Goal: Task Accomplishment & Management: Complete application form

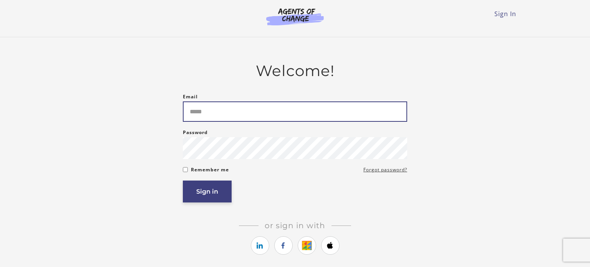
type input "*****"
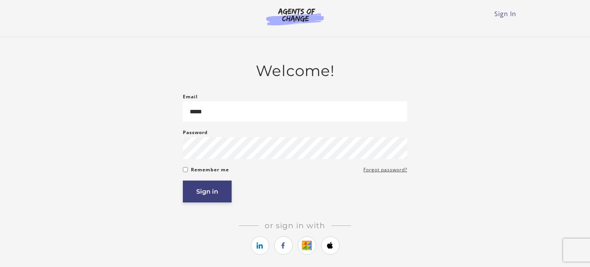
click at [205, 198] on button "Sign in" at bounding box center [207, 191] width 49 height 22
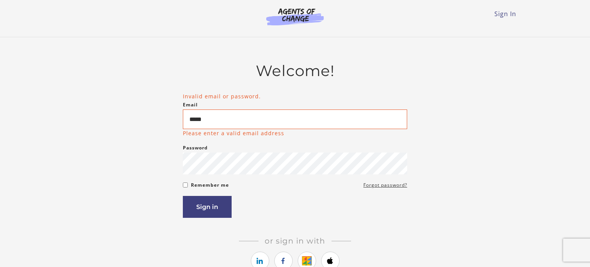
click at [408, 233] on div "Welcome! Invalid email or password. Email ***** Please enter a valid email addr…" at bounding box center [295, 178] width 448 height 232
click at [306, 265] on icon "https://courses.thinkific.com/users/auth/google?ss%5Breferral%5D=&ss%5Buser_ret…" at bounding box center [307, 260] width 10 height 9
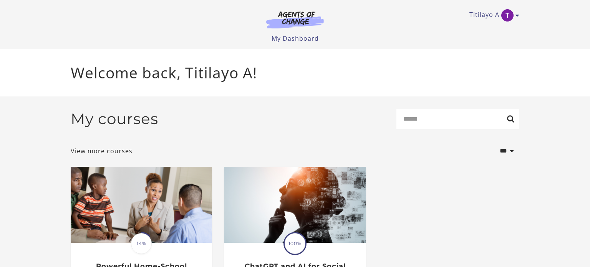
scroll to position [84, 0]
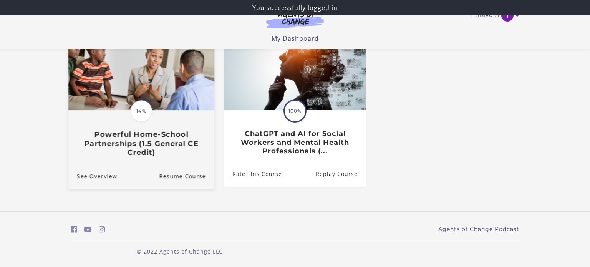
click at [119, 96] on img at bounding box center [141, 70] width 146 height 79
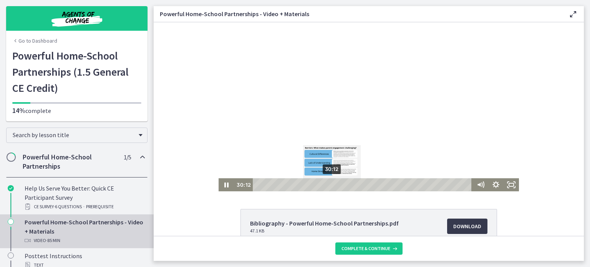
click at [332, 184] on div "30:12" at bounding box center [362, 184] width 213 height 13
click at [372, 141] on div at bounding box center [368, 106] width 300 height 169
click at [369, 133] on div at bounding box center [368, 106] width 300 height 169
drag, startPoint x: 343, startPoint y: 64, endPoint x: 370, endPoint y: 70, distance: 27.5
click at [370, 70] on div at bounding box center [368, 106] width 300 height 169
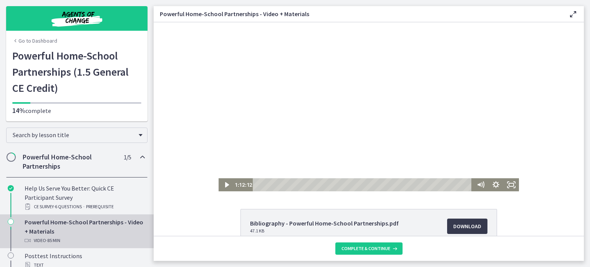
click at [370, 70] on div at bounding box center [368, 106] width 300 height 169
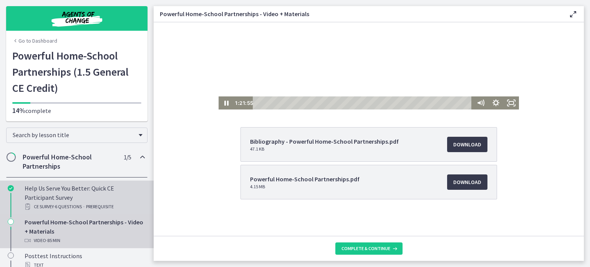
scroll to position [80, 0]
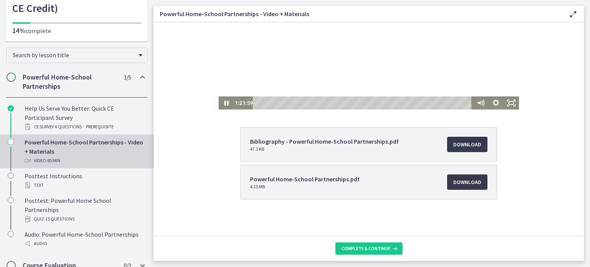
click at [141, 261] on icon "Chapters" at bounding box center [142, 265] width 9 height 9
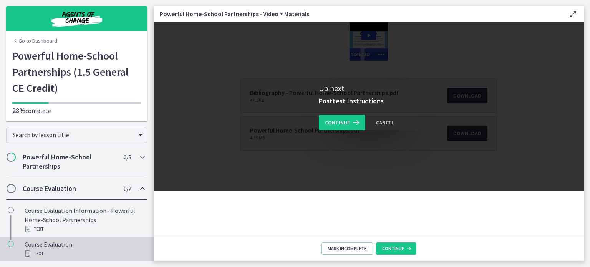
scroll to position [0, 0]
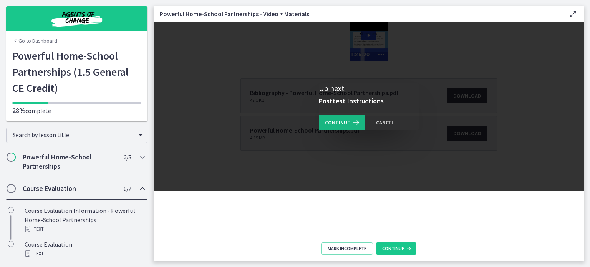
click at [337, 123] on span "Continue" at bounding box center [337, 122] width 25 height 9
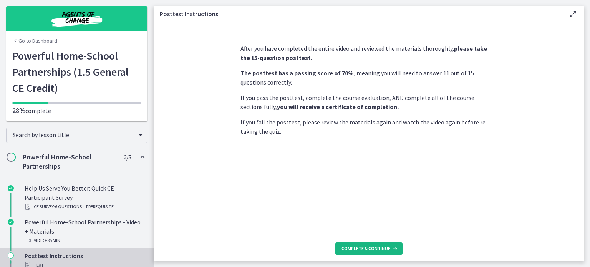
click at [375, 251] on span "Complete & continue" at bounding box center [365, 248] width 49 height 6
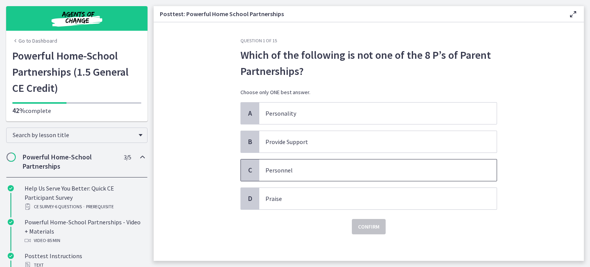
click at [251, 173] on span "C" at bounding box center [249, 169] width 9 height 9
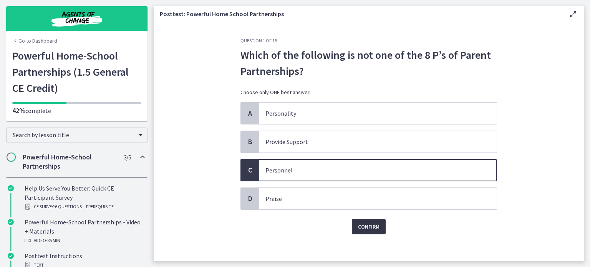
click at [366, 225] on span "Confirm" at bounding box center [368, 226] width 21 height 9
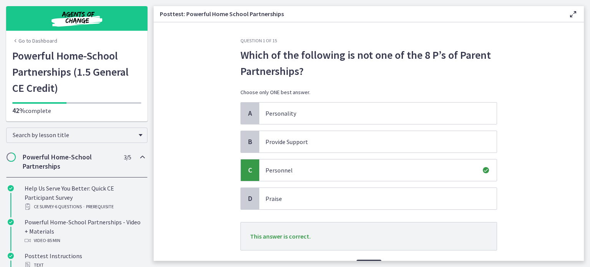
scroll to position [44, 0]
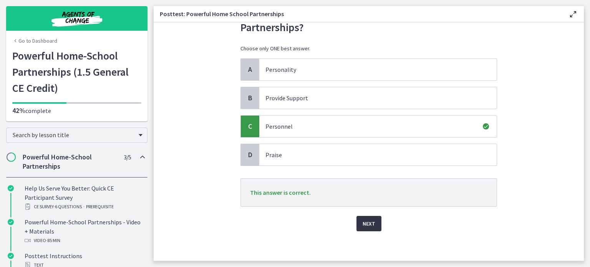
click at [368, 223] on span "Next" at bounding box center [368, 223] width 13 height 9
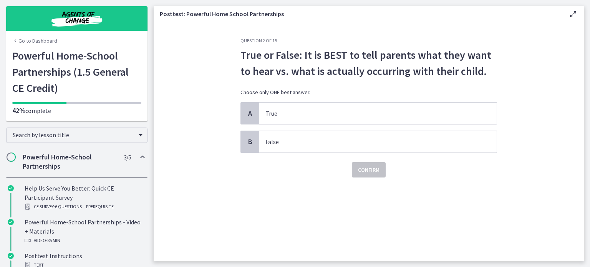
scroll to position [0, 0]
click at [255, 139] on div "B" at bounding box center [250, 141] width 18 height 21
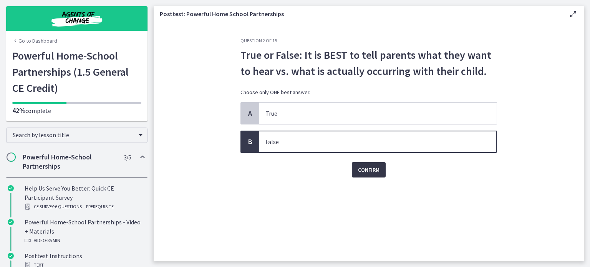
click at [365, 166] on span "Confirm" at bounding box center [368, 169] width 21 height 9
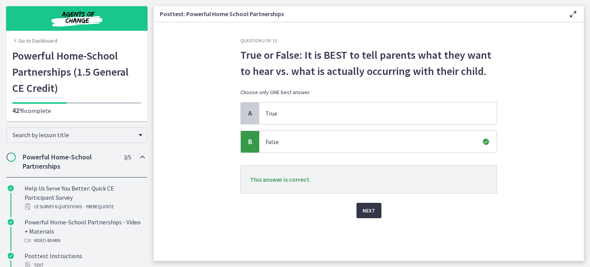
click at [365, 207] on span "Next" at bounding box center [368, 210] width 13 height 9
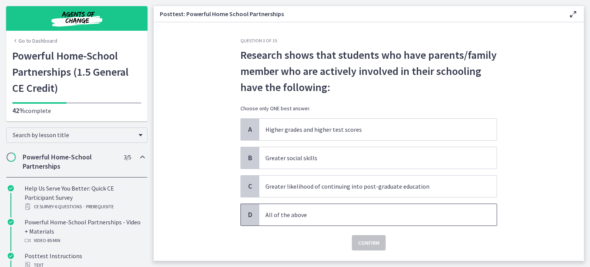
click at [291, 216] on p "All of the above" at bounding box center [370, 214] width 210 height 9
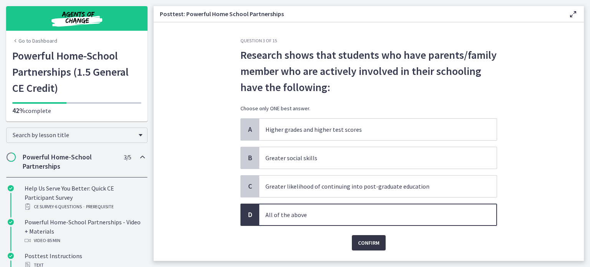
click at [371, 242] on span "Confirm" at bounding box center [368, 242] width 21 height 9
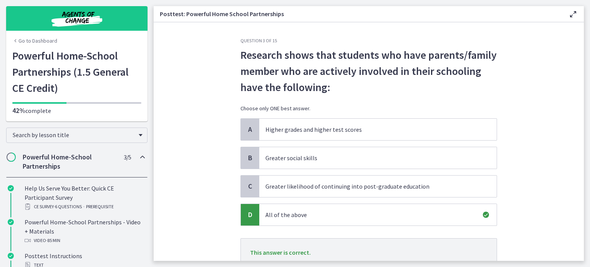
scroll to position [60, 0]
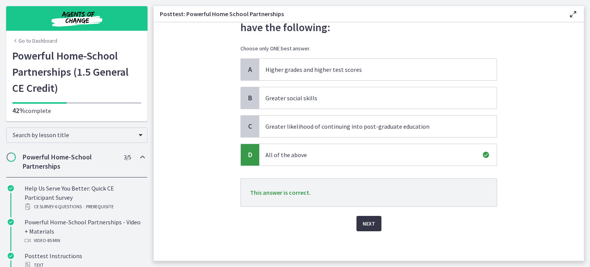
click at [366, 222] on span "Next" at bounding box center [368, 223] width 13 height 9
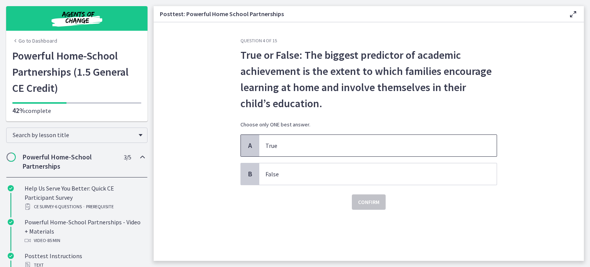
click at [253, 144] on span "A" at bounding box center [249, 145] width 9 height 9
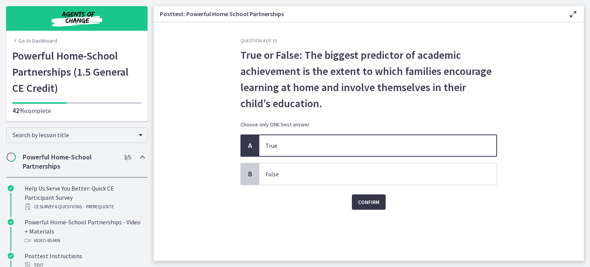
click at [366, 200] on span "Confirm" at bounding box center [368, 201] width 21 height 9
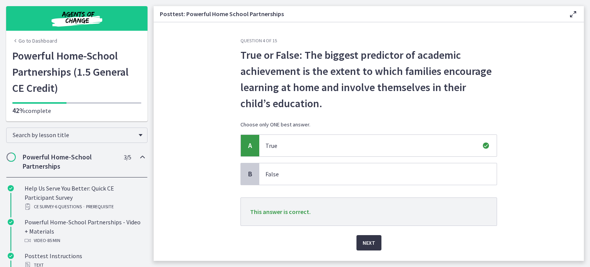
click at [371, 240] on span "Next" at bounding box center [368, 242] width 13 height 9
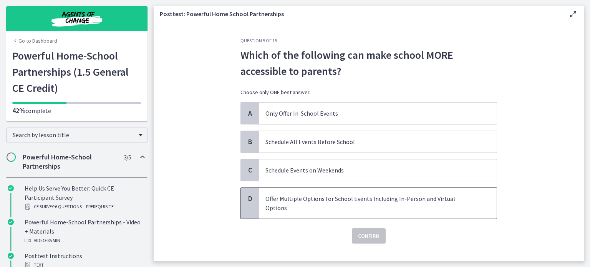
click at [253, 200] on span "D" at bounding box center [249, 198] width 9 height 9
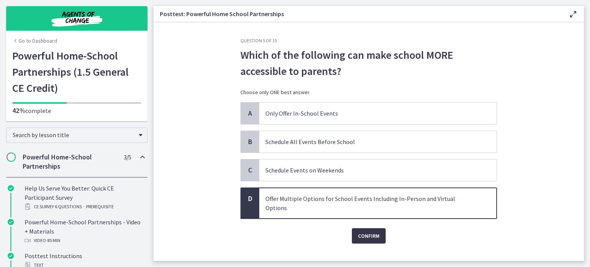
click at [370, 231] on span "Confirm" at bounding box center [368, 235] width 21 height 9
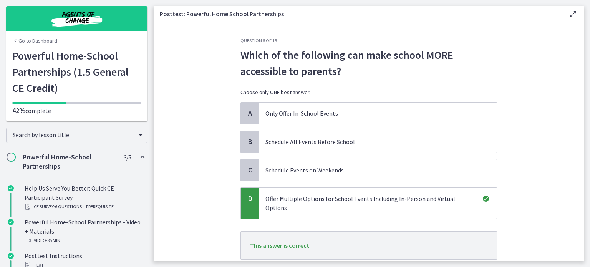
scroll to position [44, 0]
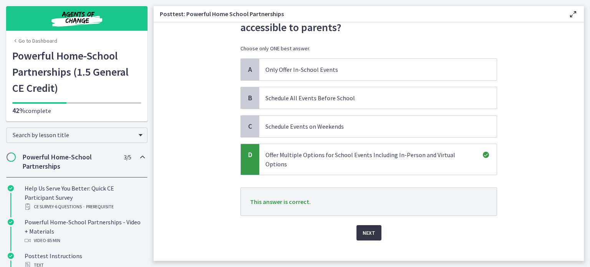
click at [367, 228] on span "Next" at bounding box center [368, 232] width 13 height 9
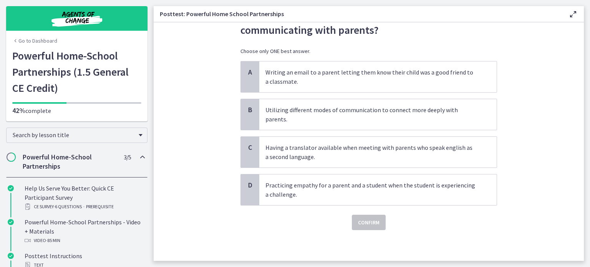
scroll to position [0, 0]
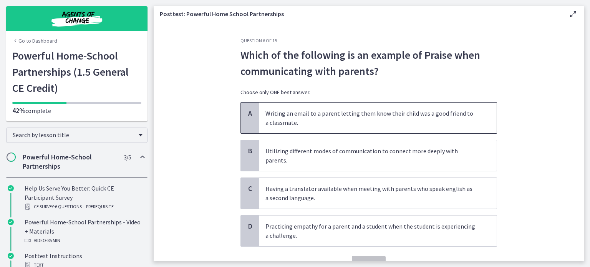
click at [250, 112] on span "A" at bounding box center [249, 113] width 9 height 9
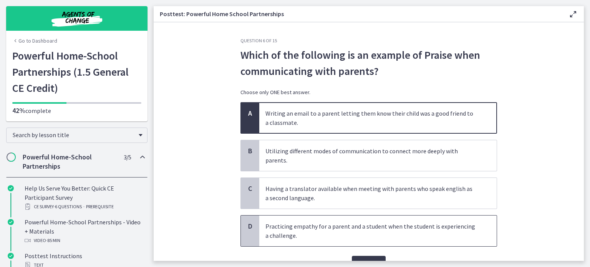
scroll to position [31, 0]
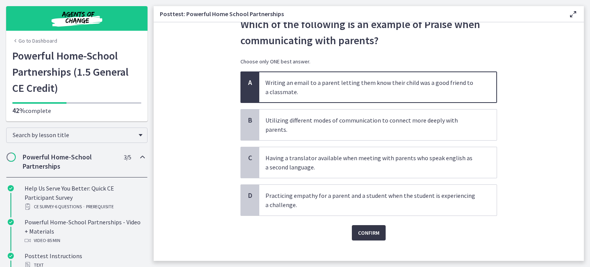
click at [373, 228] on span "Confirm" at bounding box center [368, 232] width 21 height 9
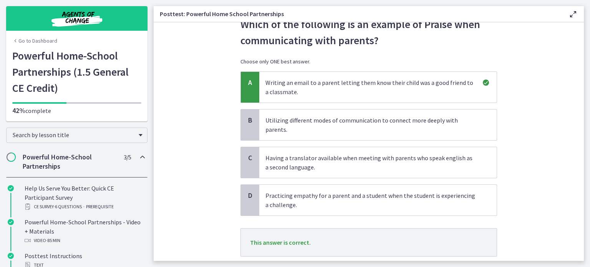
scroll to position [71, 0]
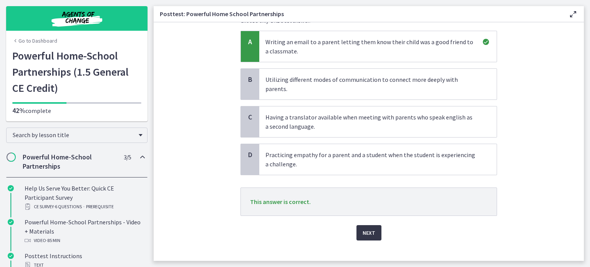
click at [372, 228] on span "Next" at bounding box center [368, 232] width 13 height 9
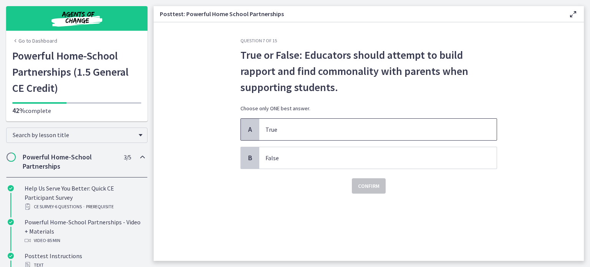
click at [250, 130] on span "A" at bounding box center [249, 129] width 9 height 9
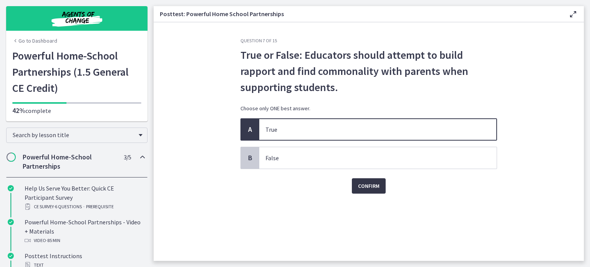
click at [365, 187] on span "Confirm" at bounding box center [368, 185] width 21 height 9
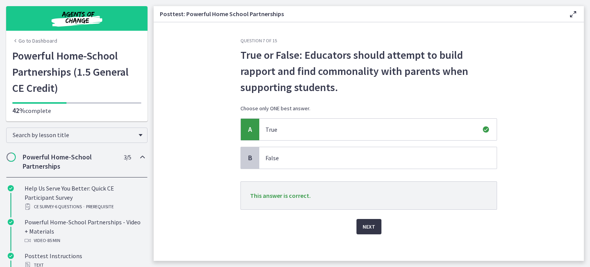
click at [372, 227] on span "Next" at bounding box center [368, 226] width 13 height 9
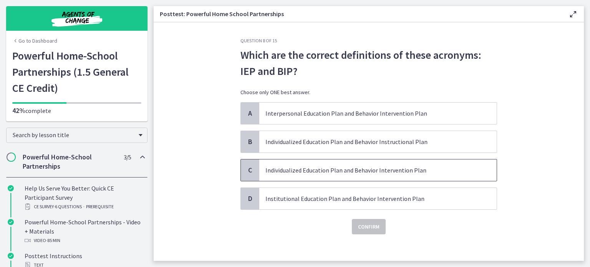
click at [251, 175] on div "C" at bounding box center [250, 169] width 18 height 21
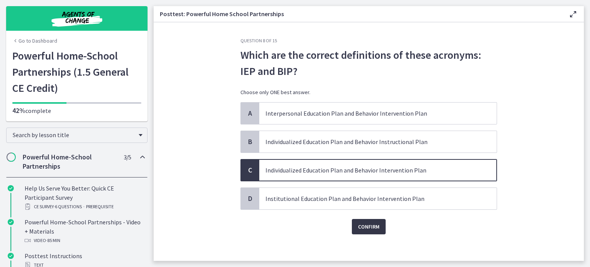
click at [367, 226] on span "Confirm" at bounding box center [368, 226] width 21 height 9
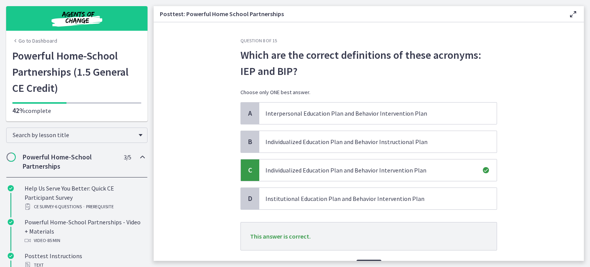
scroll to position [44, 0]
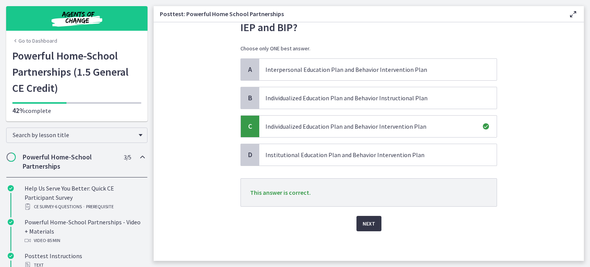
click at [364, 225] on span "Next" at bounding box center [368, 223] width 13 height 9
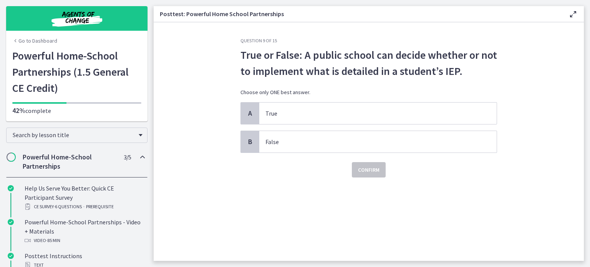
scroll to position [0, 0]
click at [249, 141] on span "B" at bounding box center [249, 141] width 9 height 9
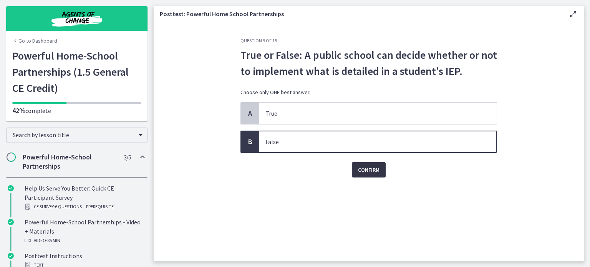
click at [363, 170] on span "Confirm" at bounding box center [368, 169] width 21 height 9
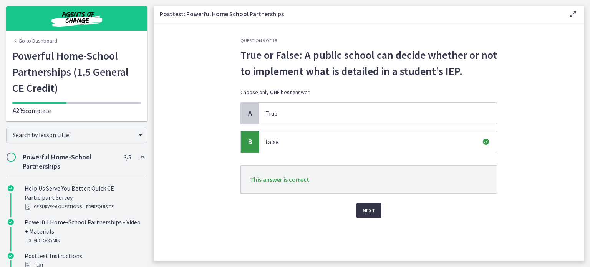
click at [367, 207] on span "Next" at bounding box center [368, 210] width 13 height 9
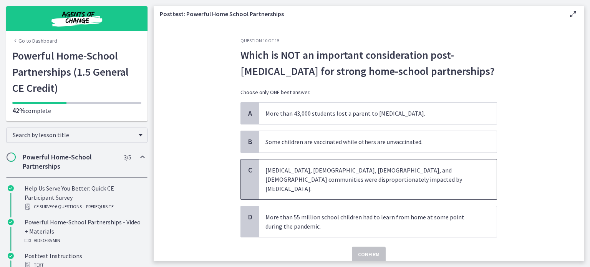
click at [251, 180] on div "C" at bounding box center [250, 179] width 18 height 40
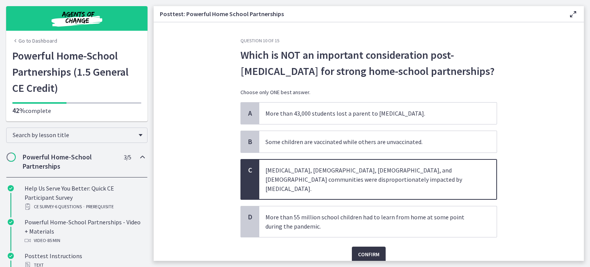
click at [365, 250] on span "Confirm" at bounding box center [368, 254] width 21 height 9
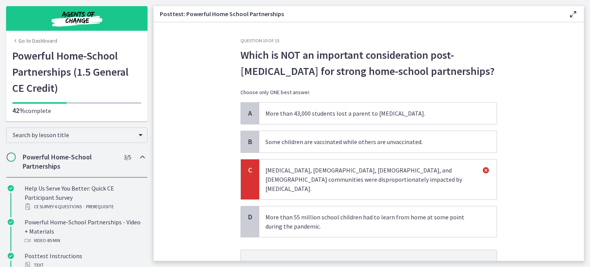
scroll to position [62, 0]
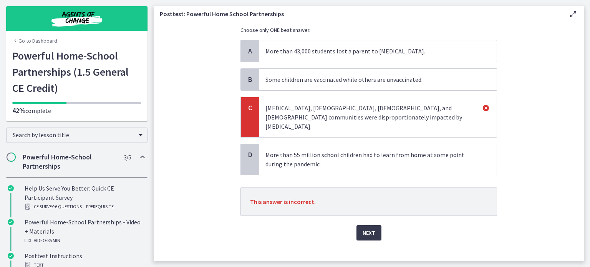
click at [251, 151] on div "D" at bounding box center [250, 159] width 18 height 31
click at [368, 228] on span "Next" at bounding box center [368, 232] width 13 height 9
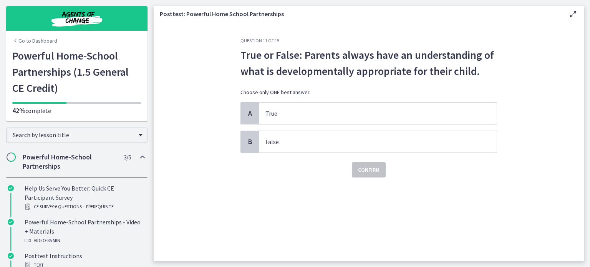
scroll to position [0, 0]
click at [253, 140] on span "B" at bounding box center [249, 141] width 9 height 9
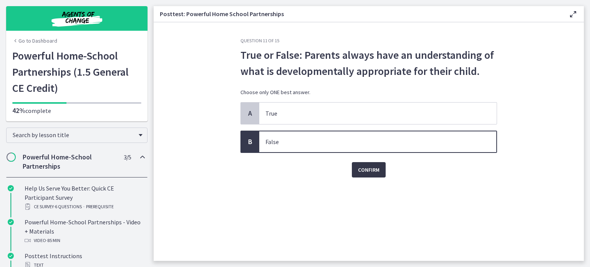
click at [368, 170] on span "Confirm" at bounding box center [368, 169] width 21 height 9
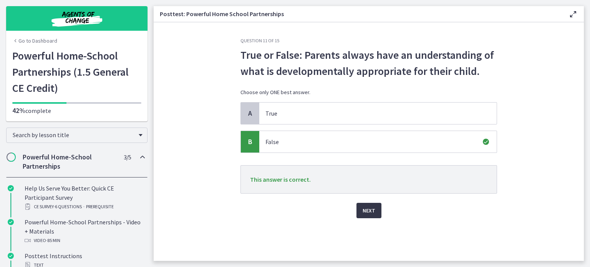
click at [369, 206] on span "Next" at bounding box center [368, 210] width 13 height 9
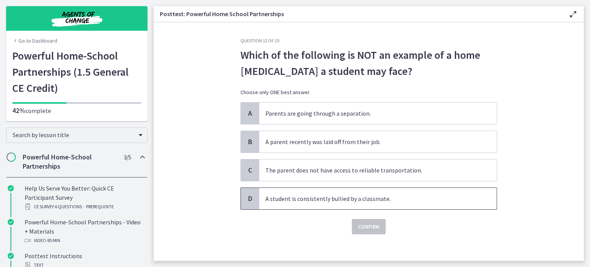
click at [246, 200] on span "D" at bounding box center [249, 198] width 9 height 9
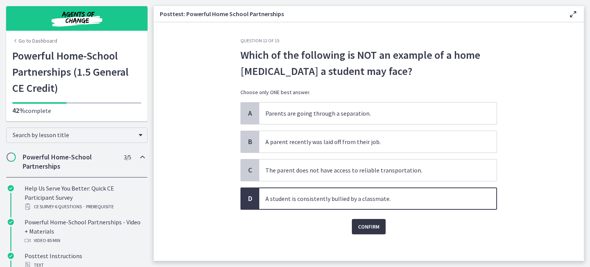
click at [363, 226] on span "Confirm" at bounding box center [368, 226] width 21 height 9
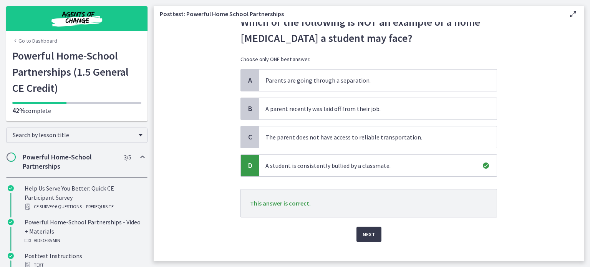
scroll to position [44, 0]
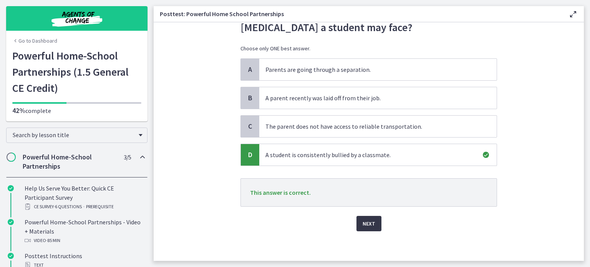
click at [366, 223] on span "Next" at bounding box center [368, 223] width 13 height 9
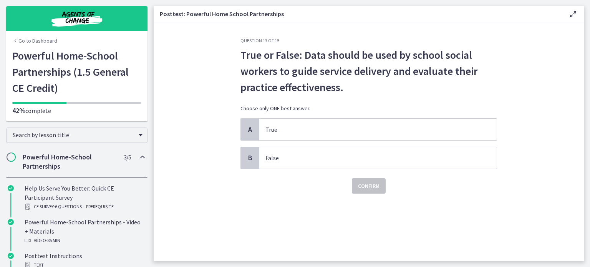
scroll to position [0, 0]
click at [252, 133] on span "A" at bounding box center [249, 129] width 9 height 9
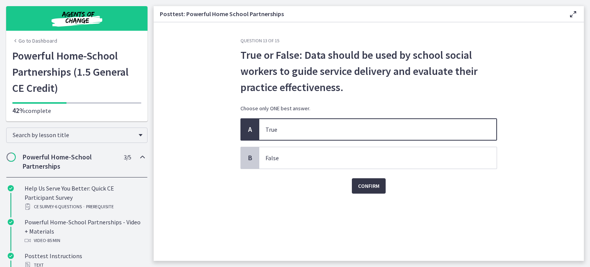
click at [373, 186] on span "Confirm" at bounding box center [368, 185] width 21 height 9
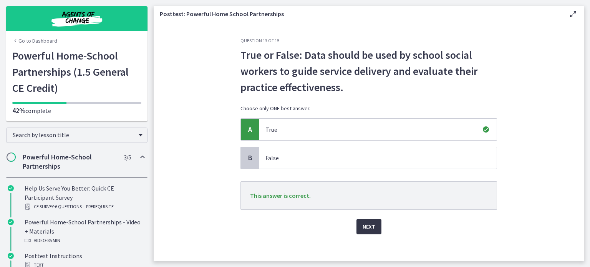
click at [361, 225] on button "Next" at bounding box center [368, 226] width 25 height 15
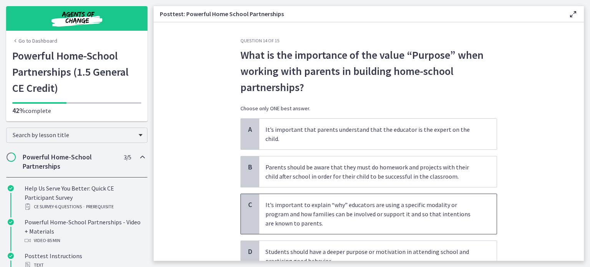
click at [257, 197] on div "C" at bounding box center [250, 214] width 18 height 40
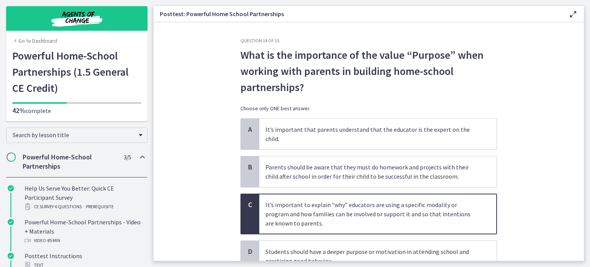
scroll to position [56, 0]
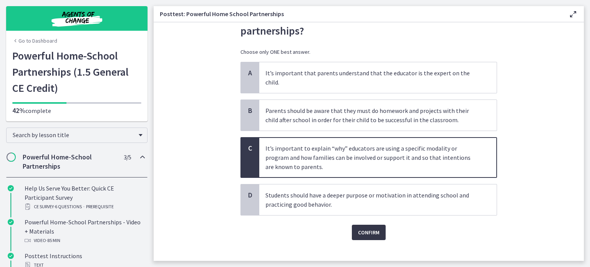
click at [362, 228] on span "Confirm" at bounding box center [368, 232] width 21 height 9
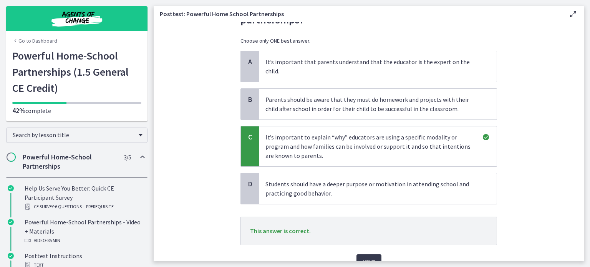
scroll to position [97, 0]
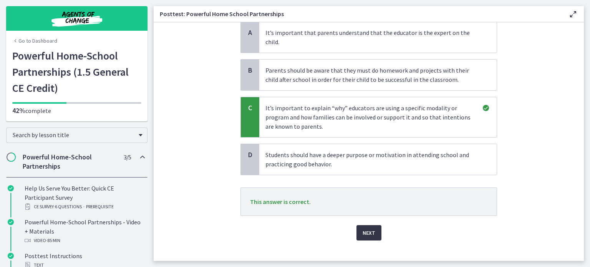
click at [364, 228] on span "Next" at bounding box center [368, 232] width 13 height 9
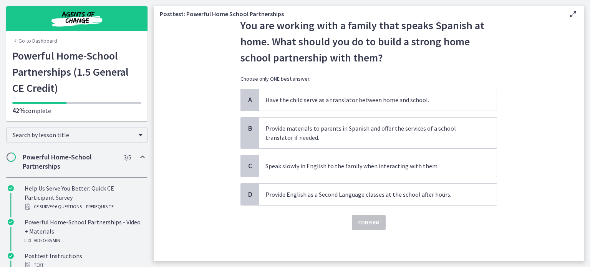
scroll to position [0, 0]
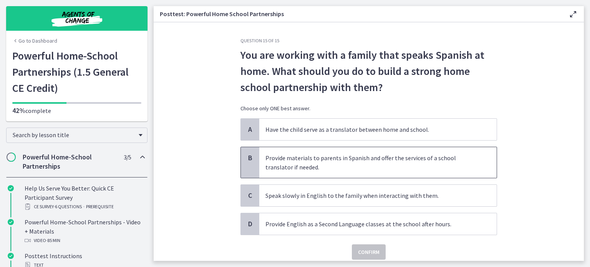
click at [258, 162] on div "B" at bounding box center [250, 162] width 18 height 31
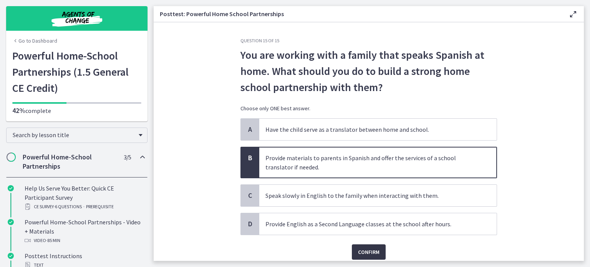
click at [366, 250] on span "Confirm" at bounding box center [368, 251] width 21 height 9
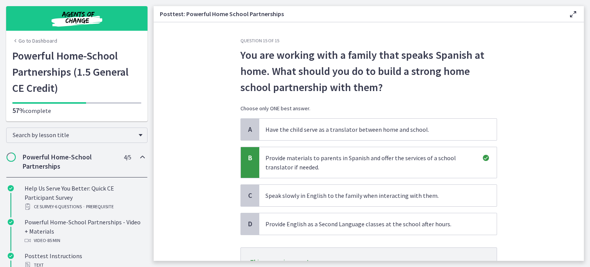
scroll to position [69, 0]
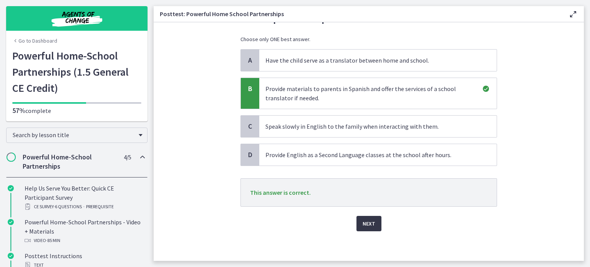
click at [367, 222] on span "Next" at bounding box center [368, 223] width 13 height 9
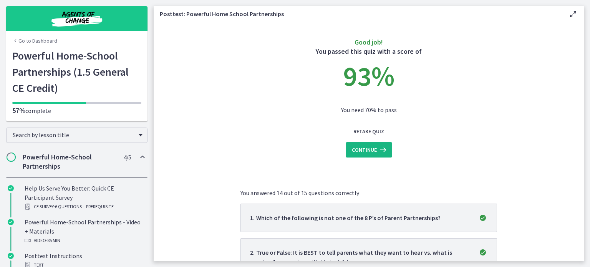
click at [374, 150] on span "Continue" at bounding box center [364, 149] width 25 height 9
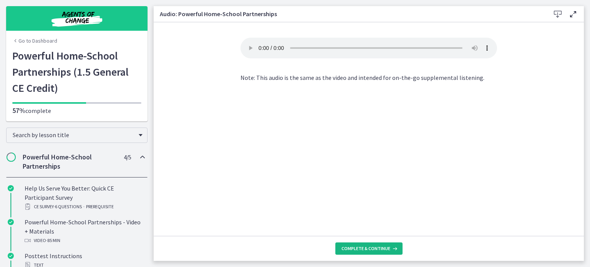
click at [368, 249] on span "Complete & continue" at bounding box center [365, 248] width 49 height 6
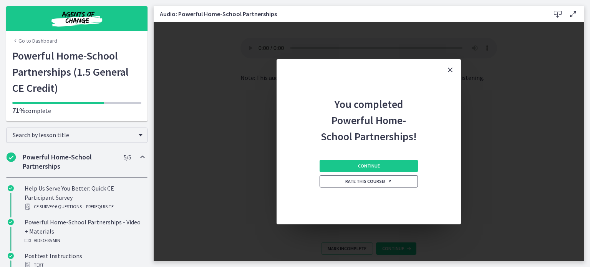
click at [357, 182] on span "Rate this course!" at bounding box center [368, 181] width 47 height 6
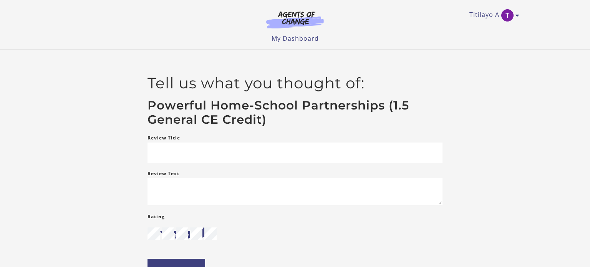
scroll to position [0, 0]
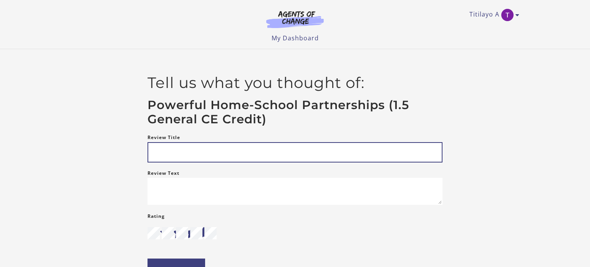
click at [198, 154] on input "Review Title" at bounding box center [294, 152] width 295 height 20
click at [226, 150] on input "Review Title" at bounding box center [294, 152] width 295 height 20
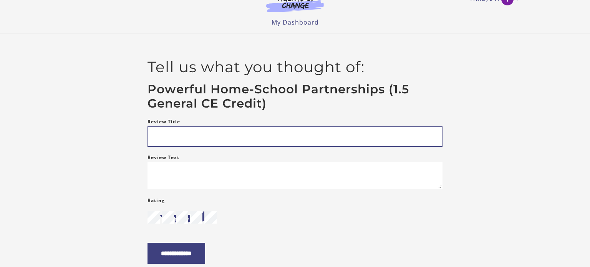
scroll to position [0, 0]
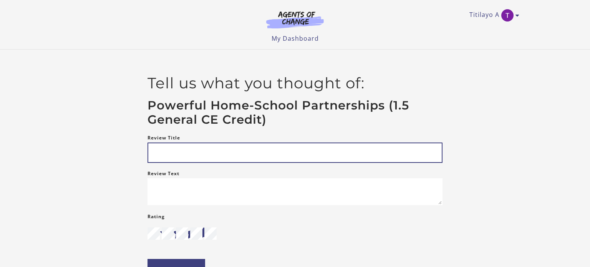
click at [209, 154] on input "Review Title" at bounding box center [294, 152] width 295 height 20
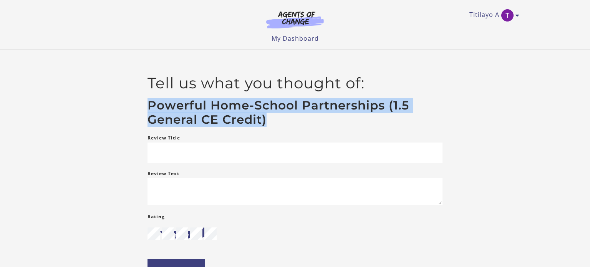
drag, startPoint x: 279, startPoint y: 122, endPoint x: 148, endPoint y: 110, distance: 131.8
click at [148, 110] on h3 "Powerful Home-School Partnerships (1.5 General CE Credit)" at bounding box center [294, 112] width 295 height 29
copy h3 "Powerful Home-School Partnerships (1.5 General CE Credit)"
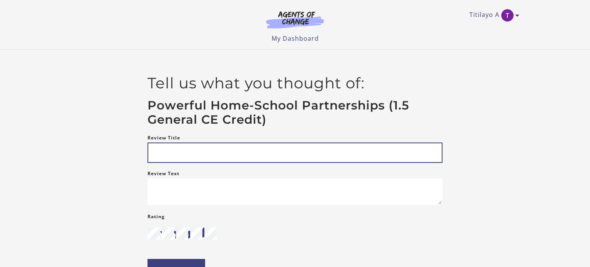
click at [162, 150] on input "Review Title" at bounding box center [294, 152] width 295 height 20
paste input "**********"
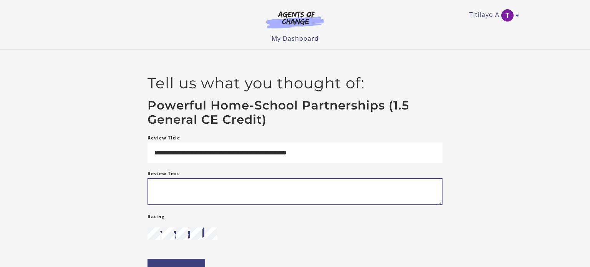
click at [244, 194] on textarea "Review Text" at bounding box center [294, 191] width 295 height 27
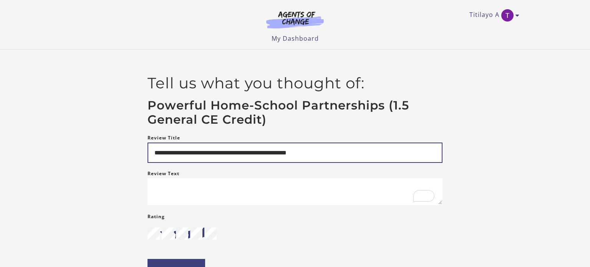
drag, startPoint x: 331, startPoint y: 154, endPoint x: 260, endPoint y: 152, distance: 70.7
click at [260, 152] on input "**********" at bounding box center [294, 152] width 295 height 20
type input "**********"
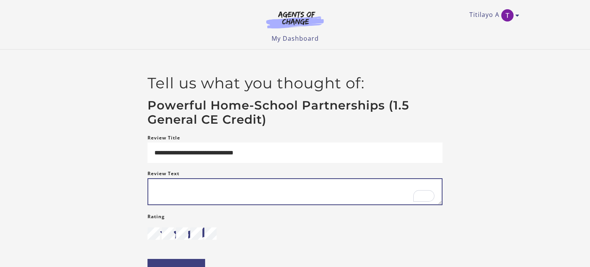
click at [231, 189] on textarea "Review Text" at bounding box center [294, 191] width 295 height 27
click at [259, 190] on textarea "**********" at bounding box center [294, 191] width 295 height 27
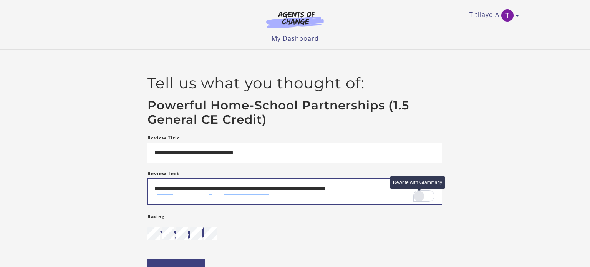
type textarea "**********"
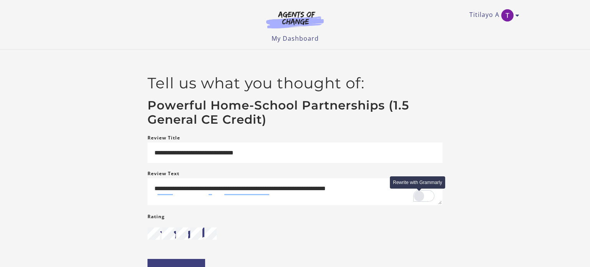
click at [417, 199] on div "Rewrite with Grammarly" at bounding box center [419, 196] width 8 height 9
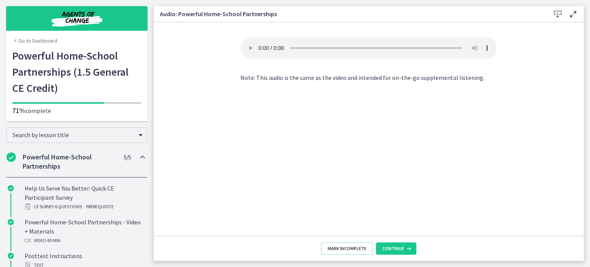
scroll to position [80, 0]
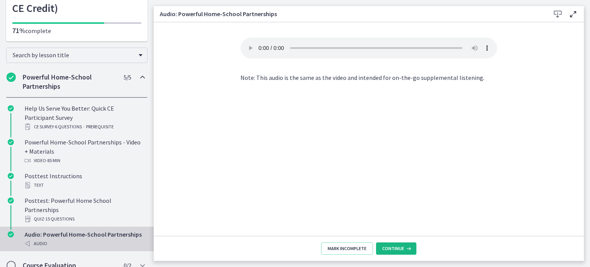
click at [394, 249] on span "Continue" at bounding box center [393, 248] width 22 height 6
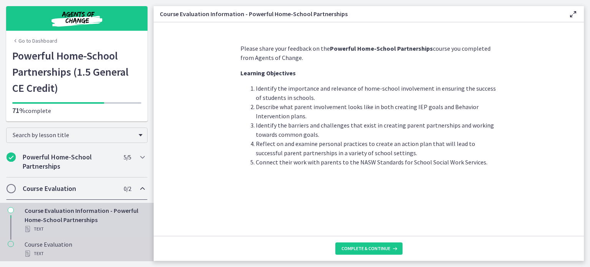
click at [50, 246] on div "Course Evaluation Text" at bounding box center [85, 249] width 120 height 18
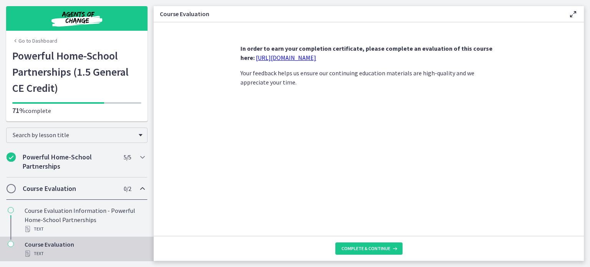
click at [275, 59] on link "[URL][DOMAIN_NAME]" at bounding box center [286, 58] width 60 height 8
